Goal: Task Accomplishment & Management: Use online tool/utility

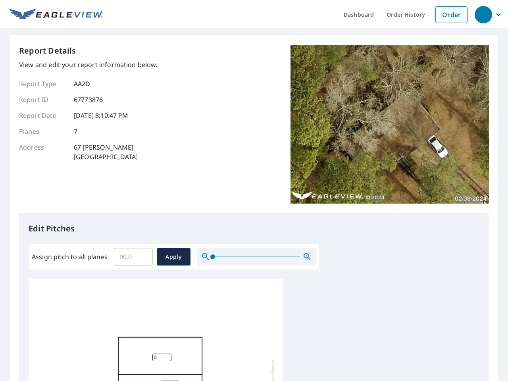
click at [254, 190] on div "Report Details View and edit your report information below. Report Type AA2D Re…" at bounding box center [254, 129] width 470 height 168
click at [483, 14] on div "button" at bounding box center [483, 14] width 17 height 17
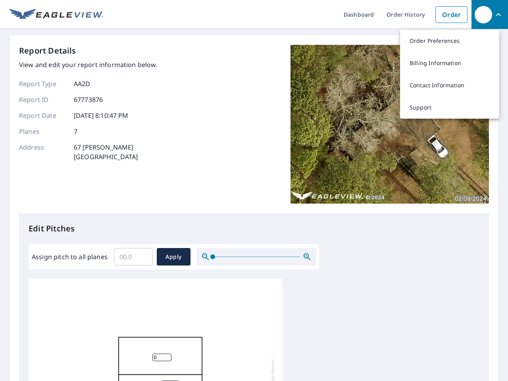
click at [133, 257] on input "Assign pitch to all planes" at bounding box center [133, 257] width 39 height 22
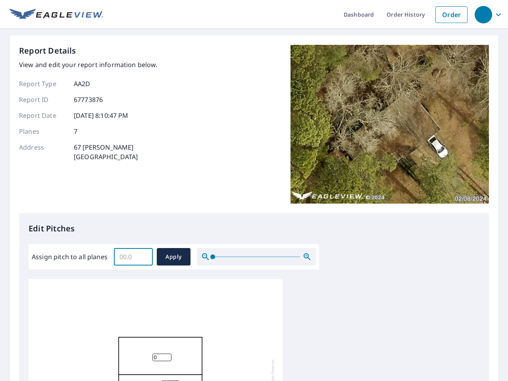
click at [173, 257] on span "Apply" at bounding box center [173, 257] width 21 height 10
click at [307, 257] on icon "button" at bounding box center [307, 257] width 10 height 10
